Goal: Entertainment & Leisure: Consume media (video, audio)

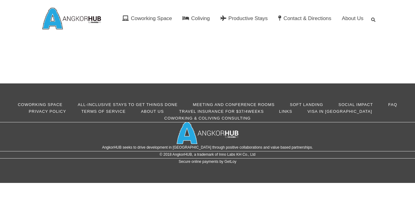
scroll to position [0, 0]
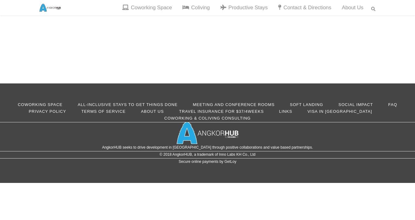
click at [151, 19] on div "No posts were found." at bounding box center [207, 23] width 415 height 120
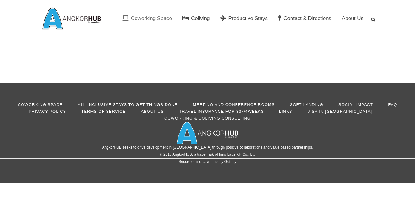
click at [151, 16] on span "Coworking Space" at bounding box center [151, 18] width 41 height 6
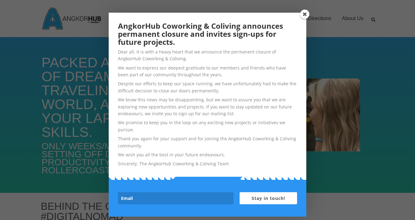
click at [307, 17] on span at bounding box center [304, 14] width 9 height 9
